Goal: Information Seeking & Learning: Learn about a topic

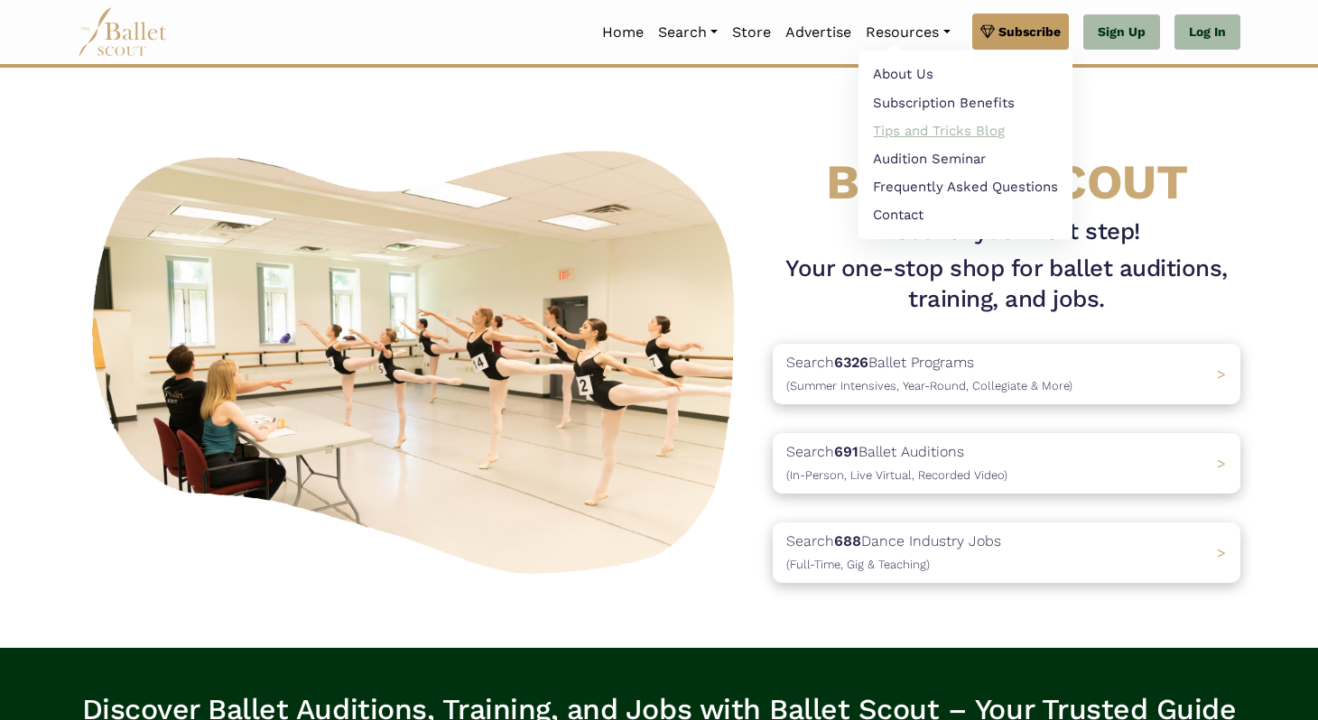
click at [927, 126] on link "Tips and Tricks Blog" at bounding box center [965, 130] width 214 height 28
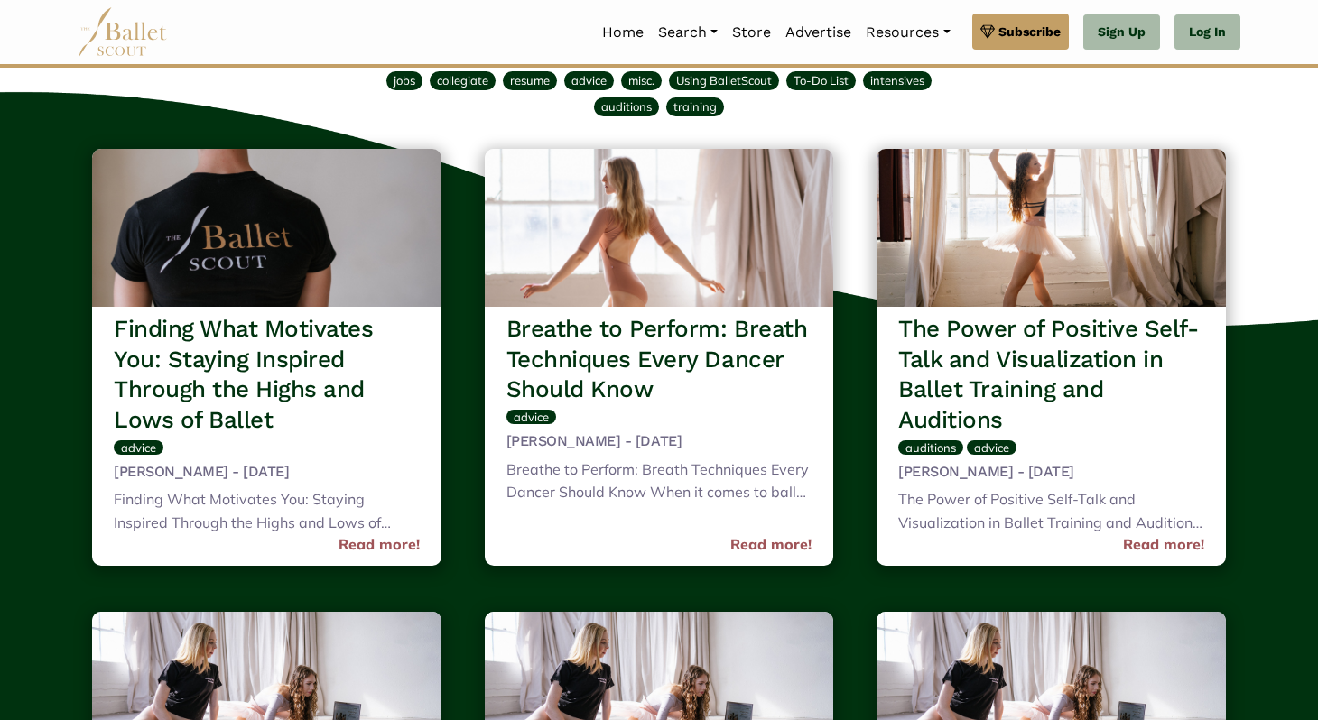
scroll to position [121, 0]
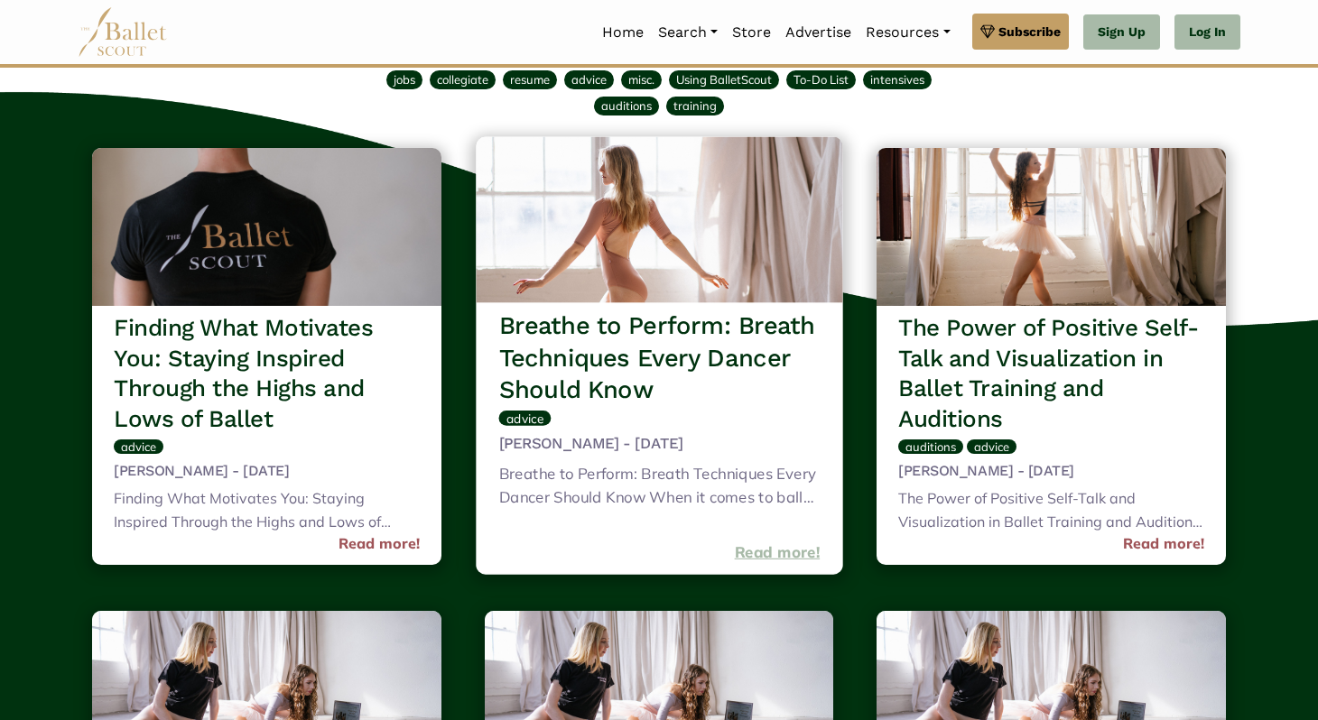
click at [768, 556] on link "Read more!" at bounding box center [777, 553] width 86 height 24
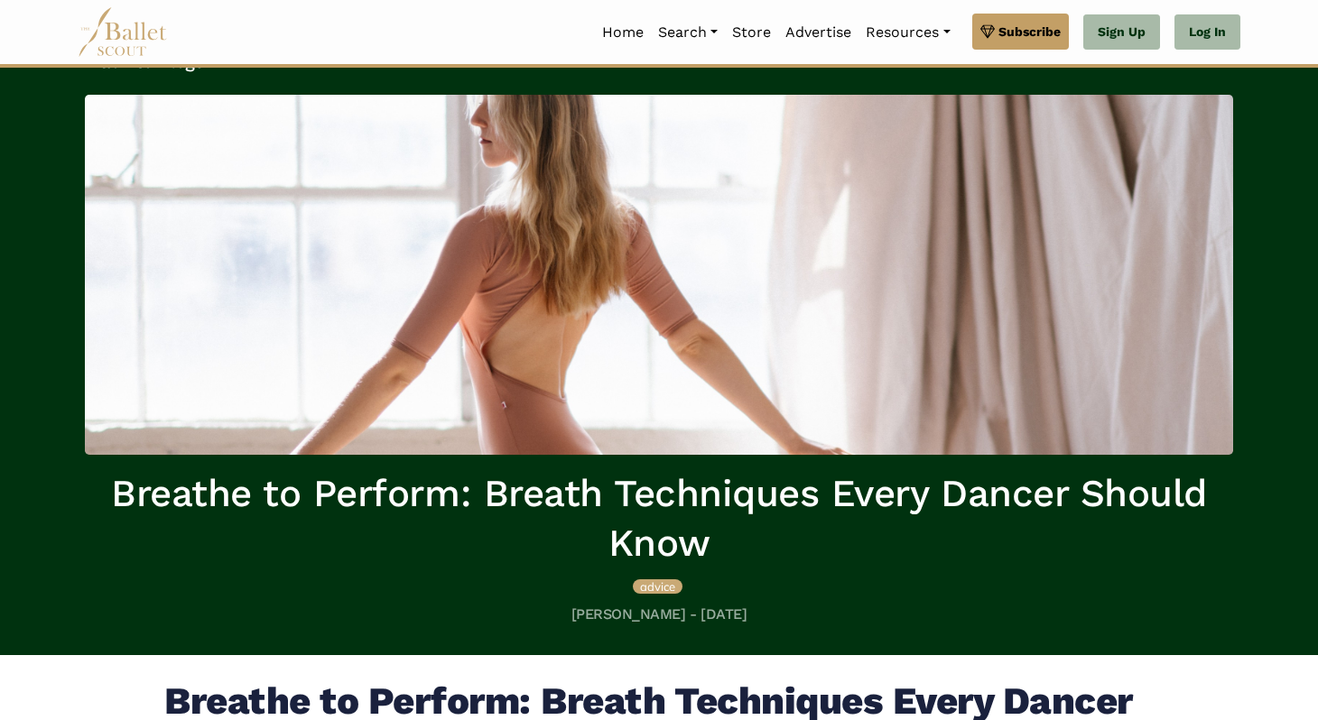
scroll to position [46, 0]
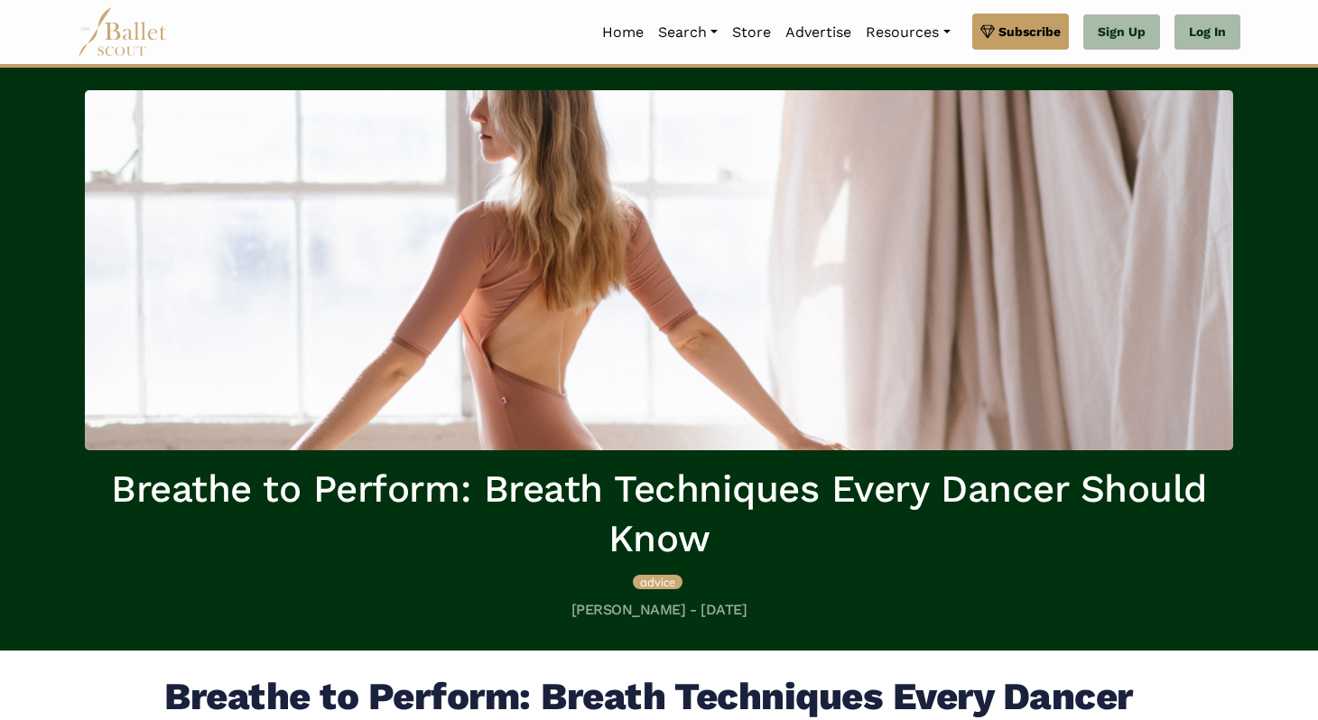
click at [965, 221] on img at bounding box center [659, 270] width 1148 height 360
click at [923, 234] on img at bounding box center [659, 270] width 1148 height 360
